Goal: Task Accomplishment & Management: Use online tool/utility

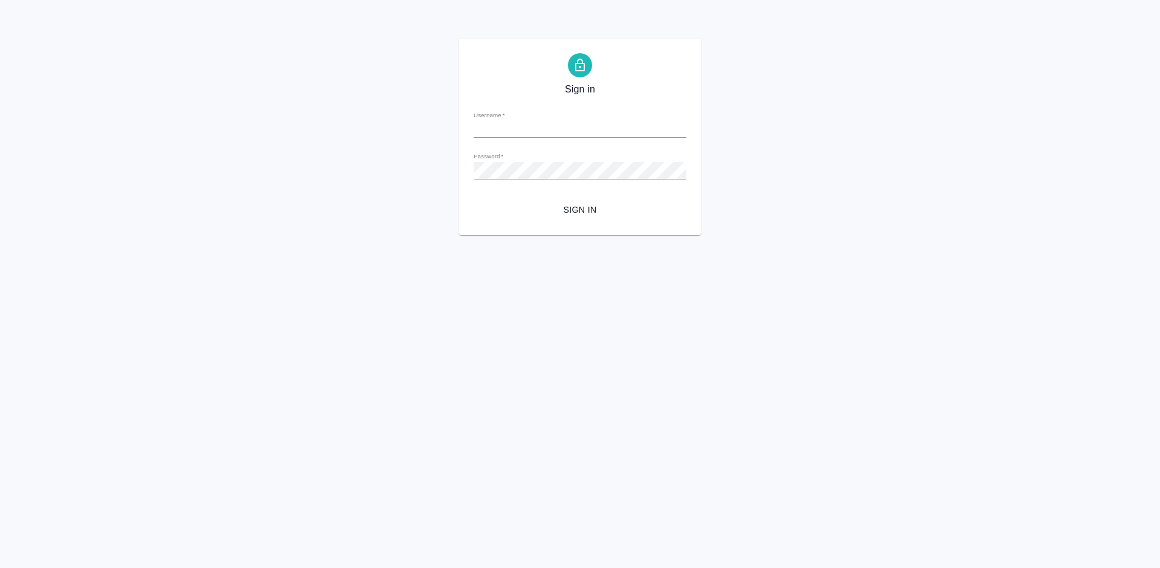
type input "a.lazareva@awatera.com"
click at [597, 201] on button "Sign in" at bounding box center [580, 210] width 213 height 22
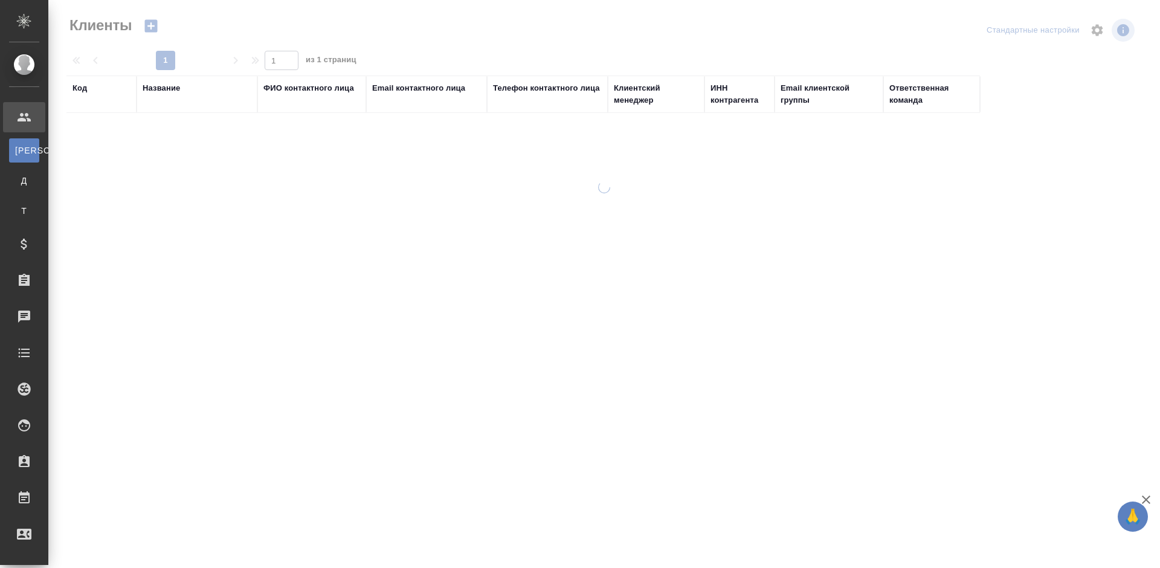
select select "RU"
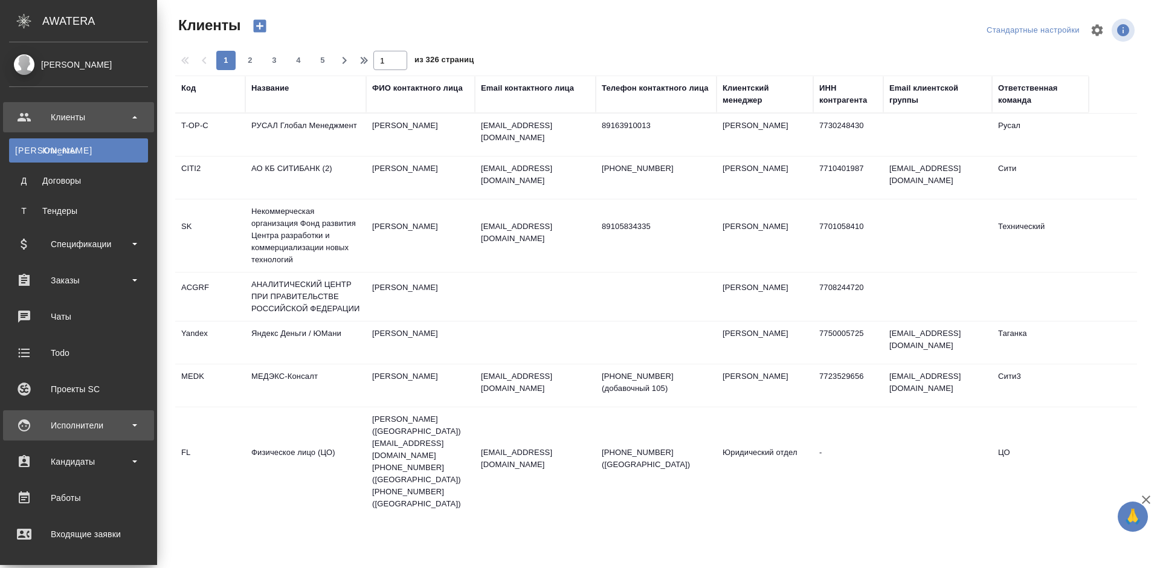
click at [107, 422] on div "Исполнители" at bounding box center [78, 425] width 139 height 18
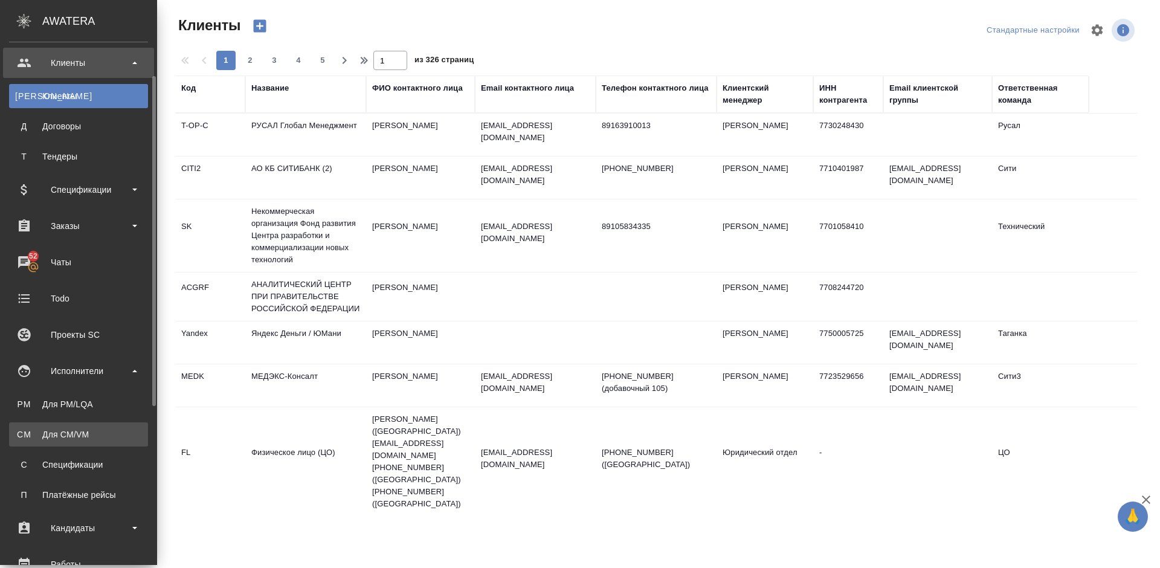
scroll to position [73, 0]
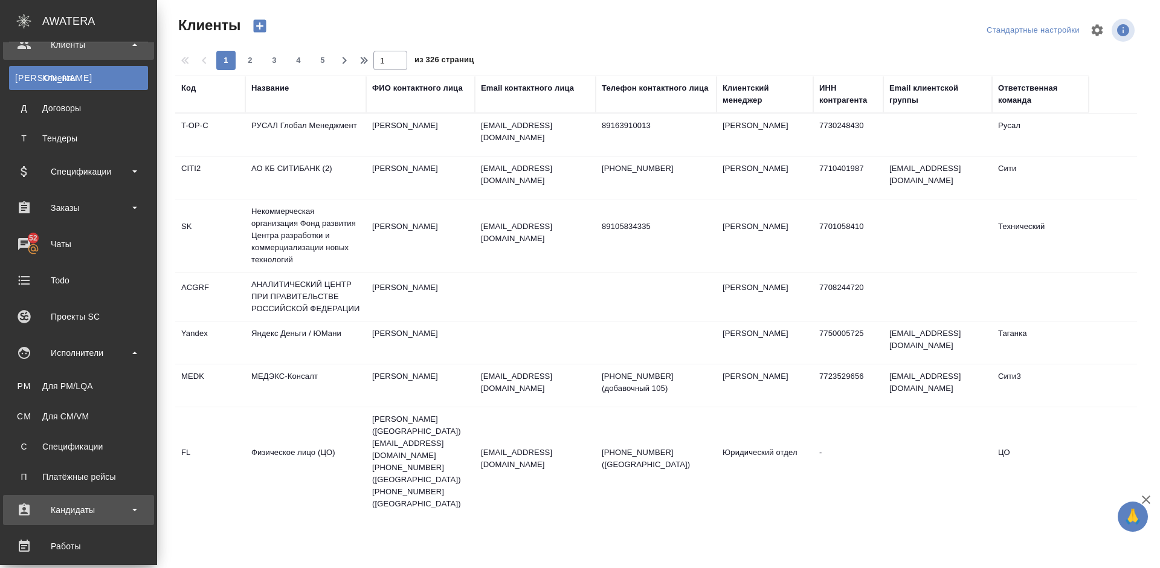
click at [90, 514] on div "Кандидаты" at bounding box center [78, 510] width 139 height 18
click at [106, 541] on div "Подбор исполнителей" at bounding box center [78, 543] width 127 height 12
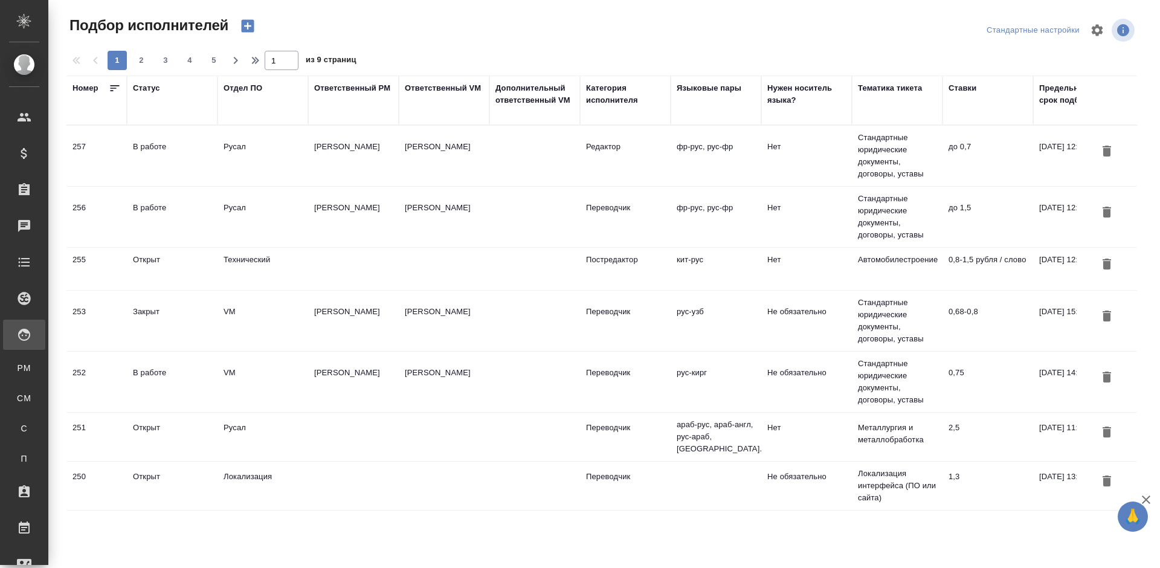
click at [193, 213] on div "В работе" at bounding box center [172, 208] width 79 height 12
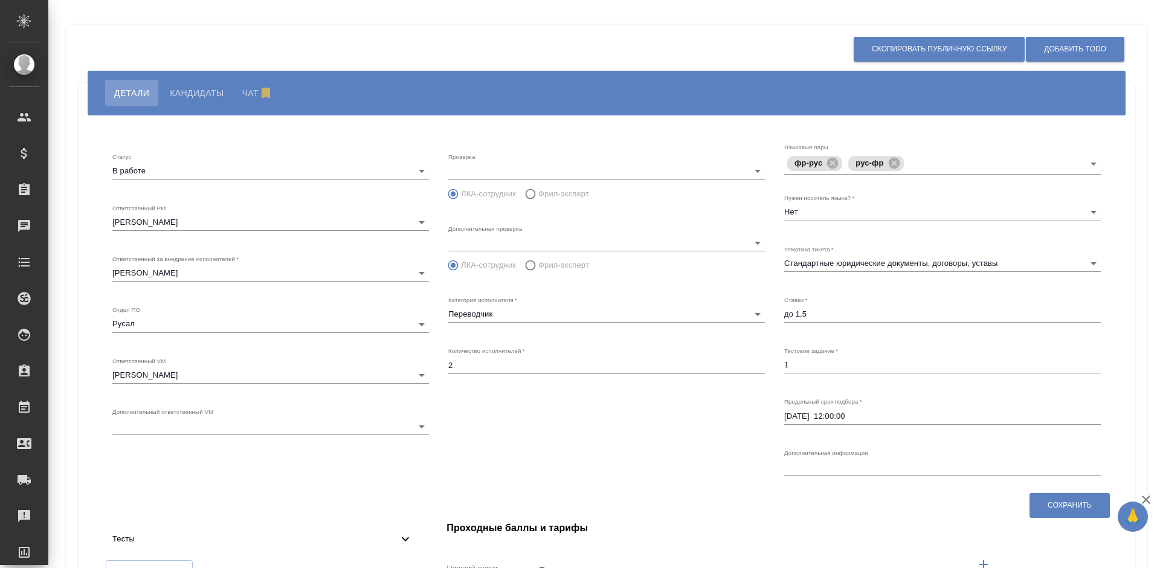
click at [202, 86] on span "Кандидаты" at bounding box center [197, 93] width 54 height 15
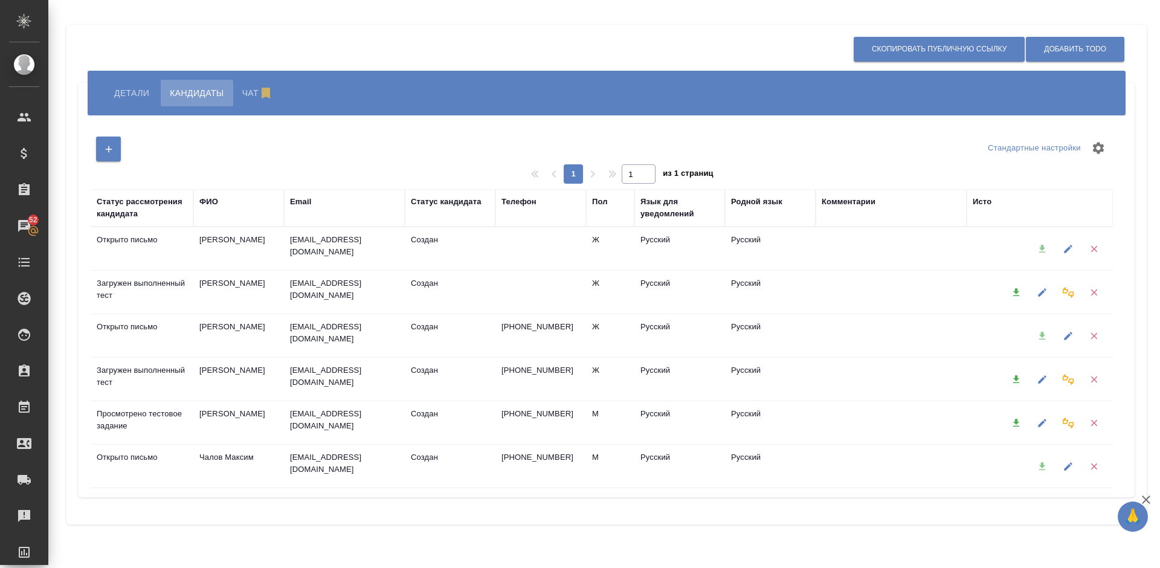
click at [1020, 289] on icon "button" at bounding box center [1016, 292] width 11 height 11
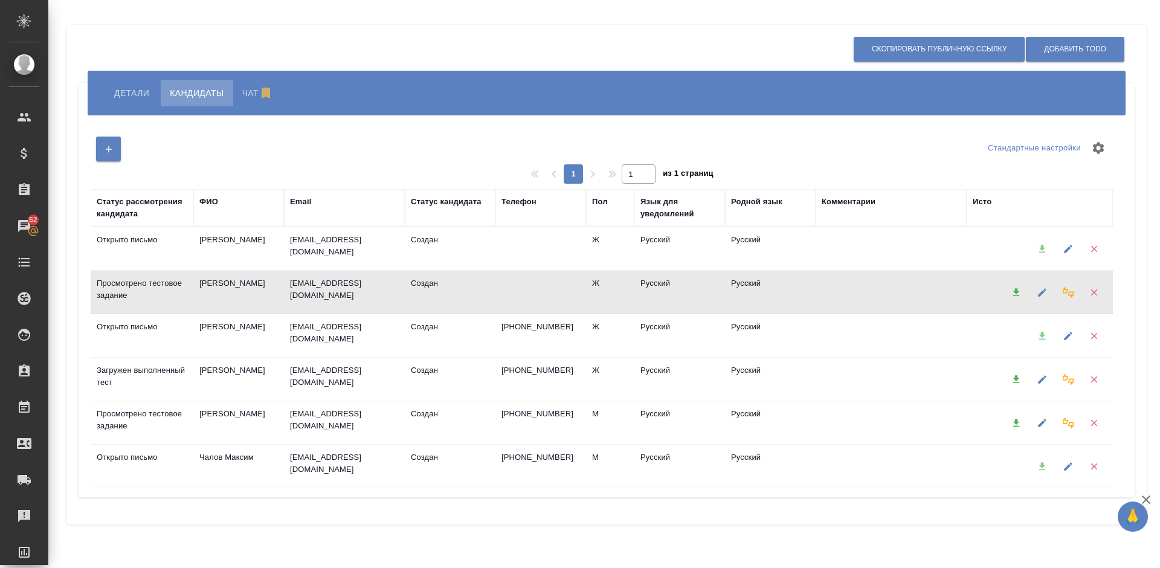
click at [1015, 292] on icon "button" at bounding box center [1016, 292] width 7 height 8
click at [1016, 291] on icon "button" at bounding box center [1016, 292] width 7 height 8
click at [1015, 379] on icon "button" at bounding box center [1016, 379] width 7 height 8
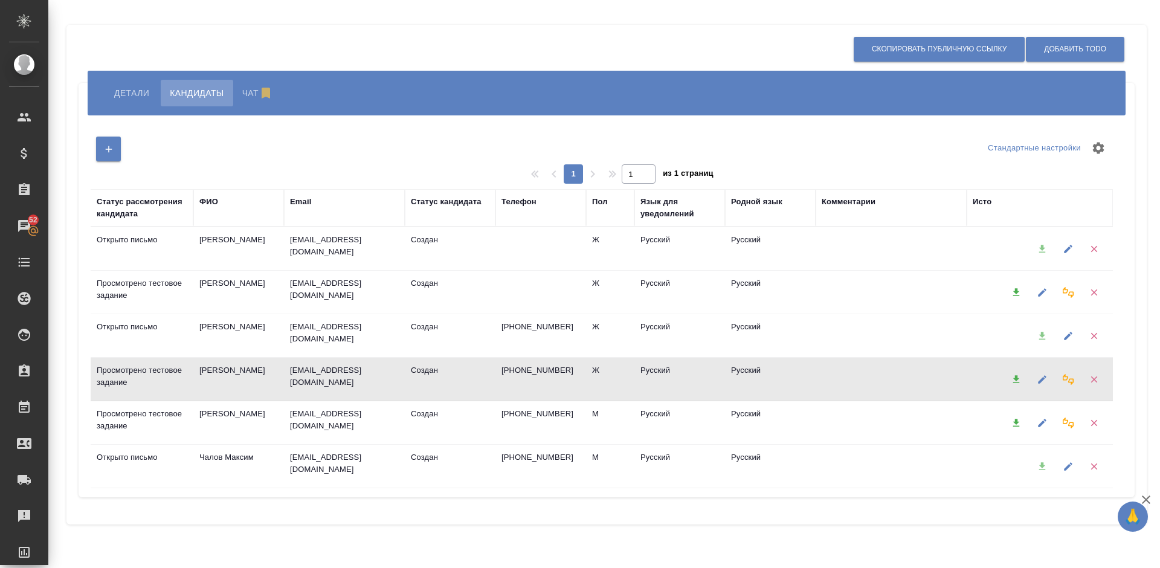
click at [1016, 292] on icon "button" at bounding box center [1016, 292] width 7 height 8
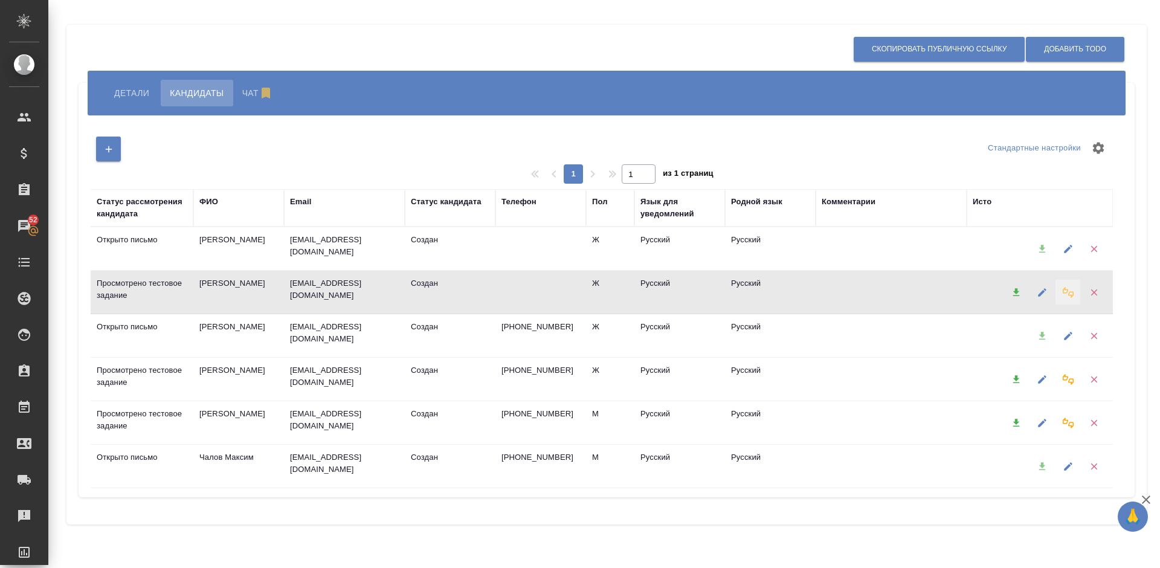
click at [1067, 290] on icon "button" at bounding box center [1068, 292] width 11 height 11
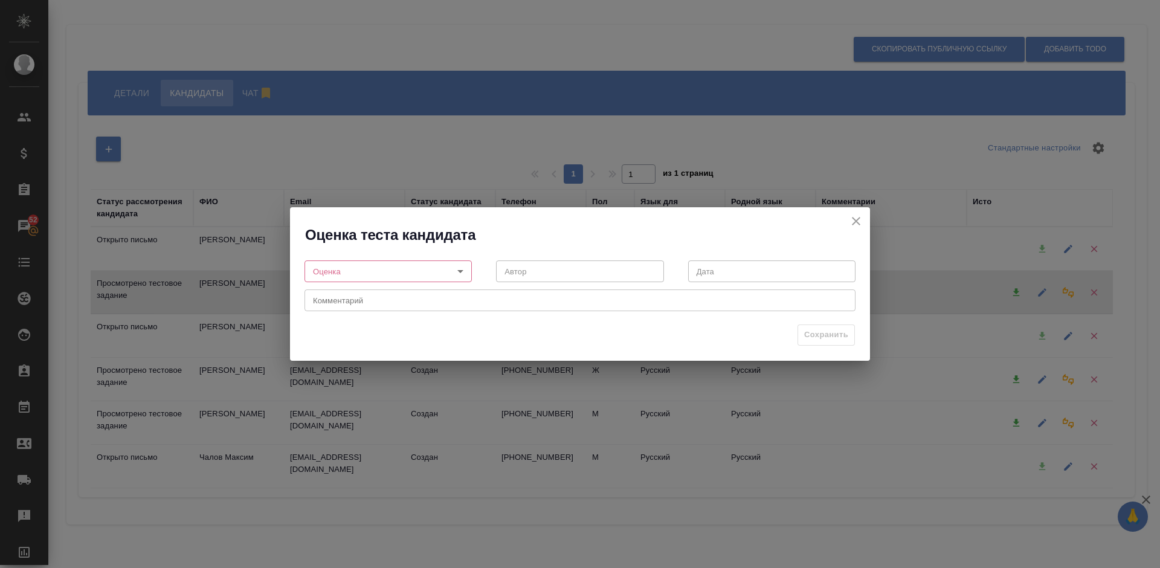
click at [850, 219] on icon "close" at bounding box center [856, 221] width 15 height 15
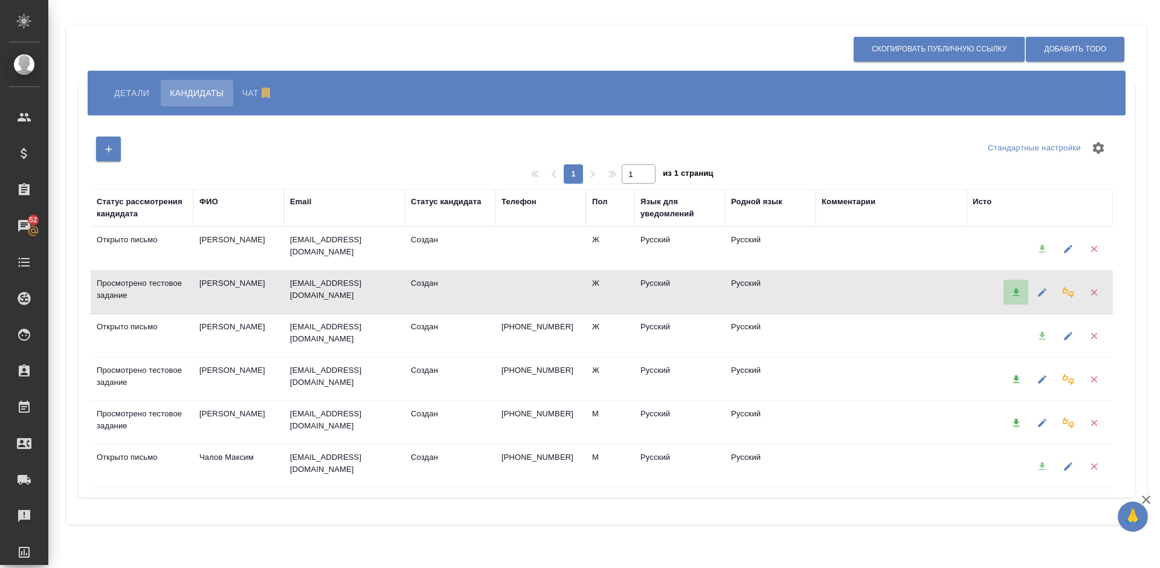
click at [1015, 289] on icon "button" at bounding box center [1016, 292] width 7 height 8
